Goal: Transaction & Acquisition: Purchase product/service

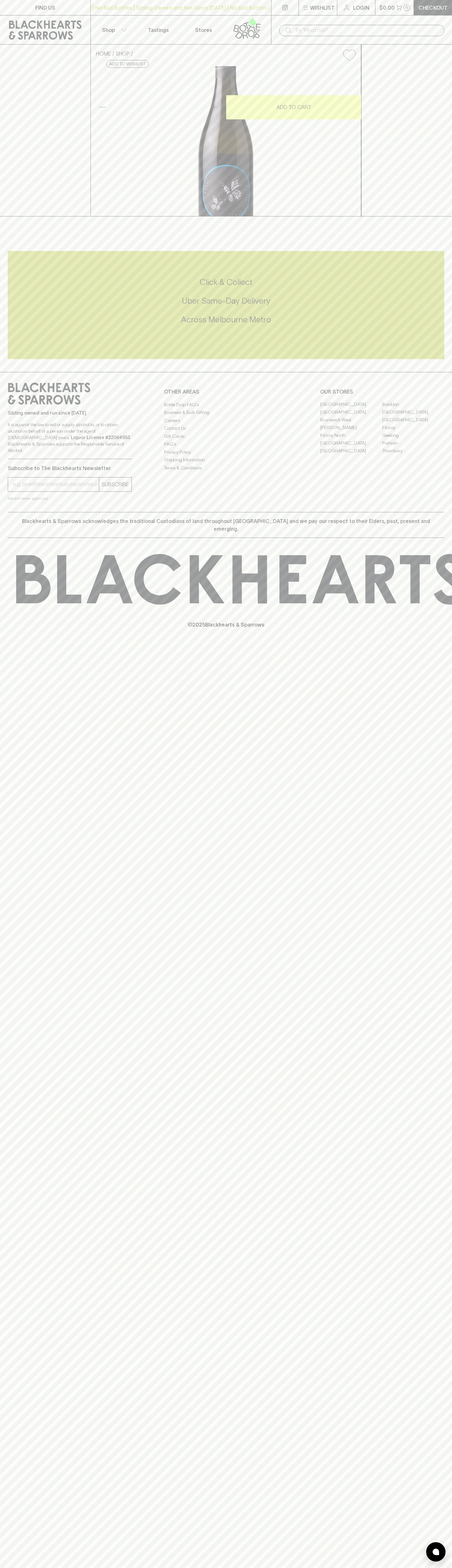
click at [307, 12] on button "Wishlist" at bounding box center [317, 7] width 38 height 15
click at [439, 850] on div at bounding box center [226, 784] width 452 height 1568
click at [426, 1567] on html "FIND US | No Bad Bottles | Sibling Owned and Run Since 2006 | No Bad Bottles | …" at bounding box center [226, 784] width 452 height 1568
click at [1, 781] on div at bounding box center [226, 784] width 452 height 1568
